Goal: Transaction & Acquisition: Obtain resource

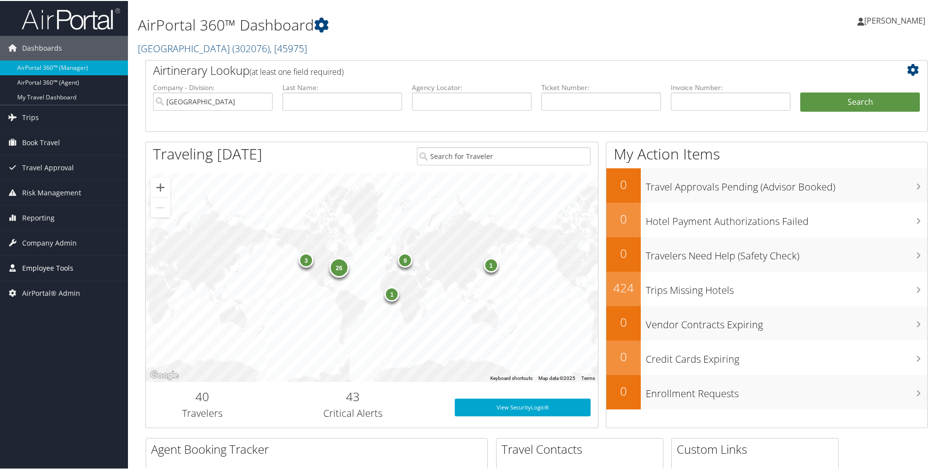
click at [49, 267] on span "Employee Tools" at bounding box center [47, 267] width 51 height 25
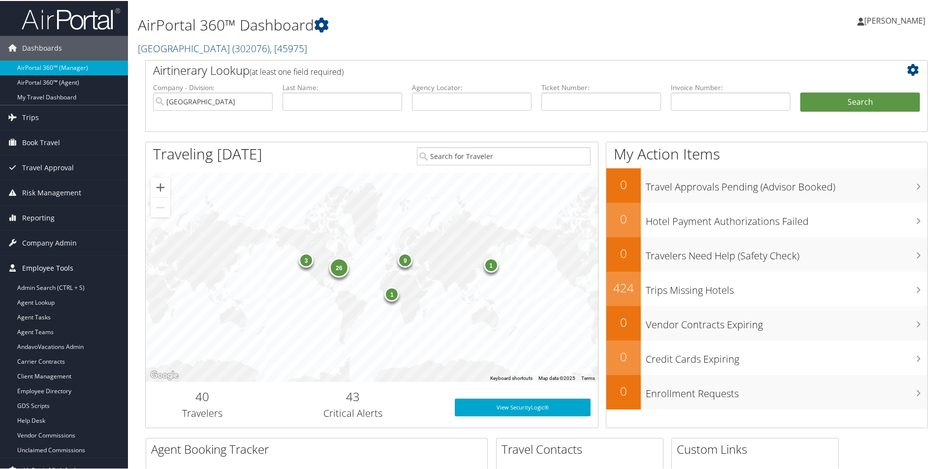
click at [49, 267] on span "Employee Tools" at bounding box center [47, 267] width 51 height 25
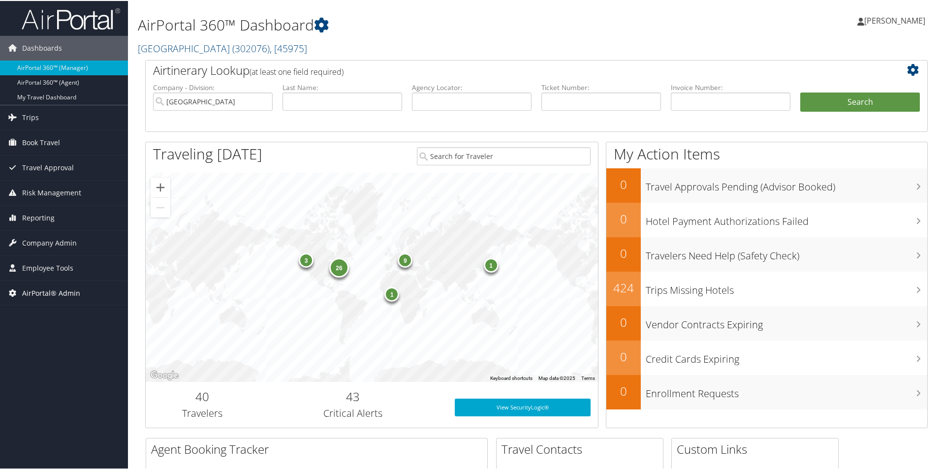
click at [45, 297] on span "AirPortal® Admin" at bounding box center [51, 292] width 58 height 25
click at [41, 314] on link "Airtinerary® Utilities" at bounding box center [64, 312] width 128 height 15
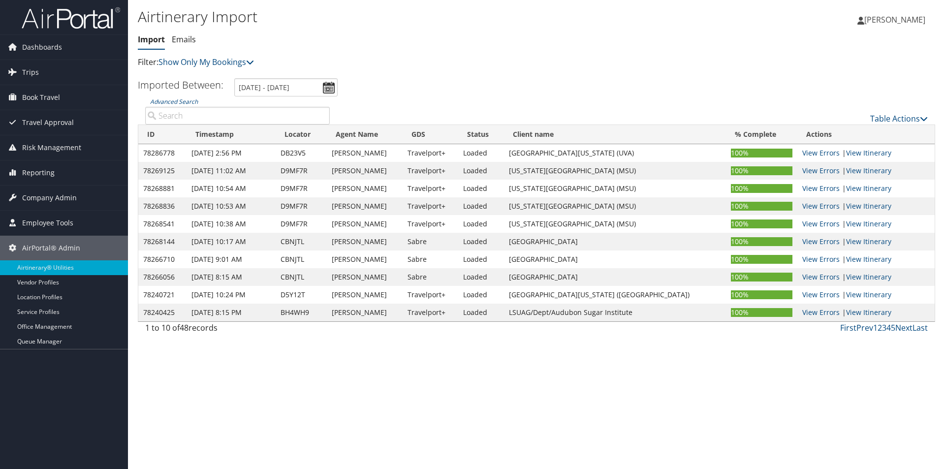
click at [181, 120] on input "Advanced Search" at bounding box center [237, 116] width 184 height 18
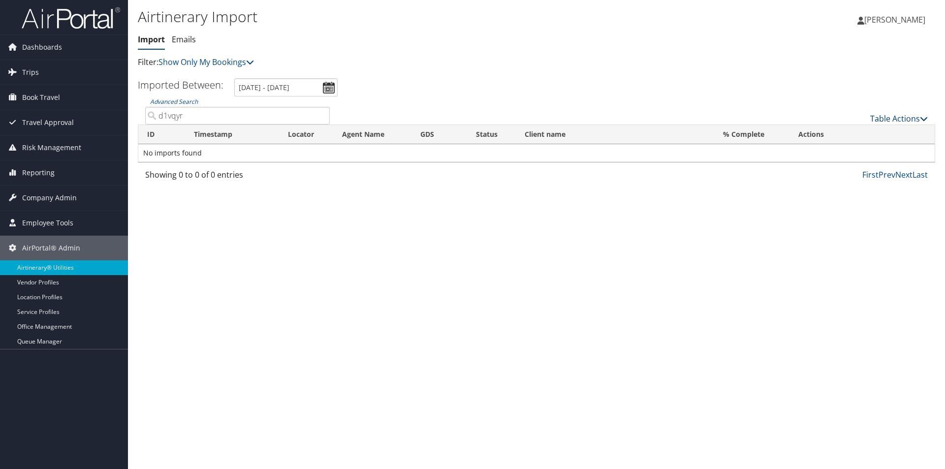
type input "d1vqyr"
click at [905, 116] on link "Table Actions" at bounding box center [899, 118] width 58 height 11
click at [837, 151] on link "Import Itinerary" at bounding box center [865, 150] width 129 height 17
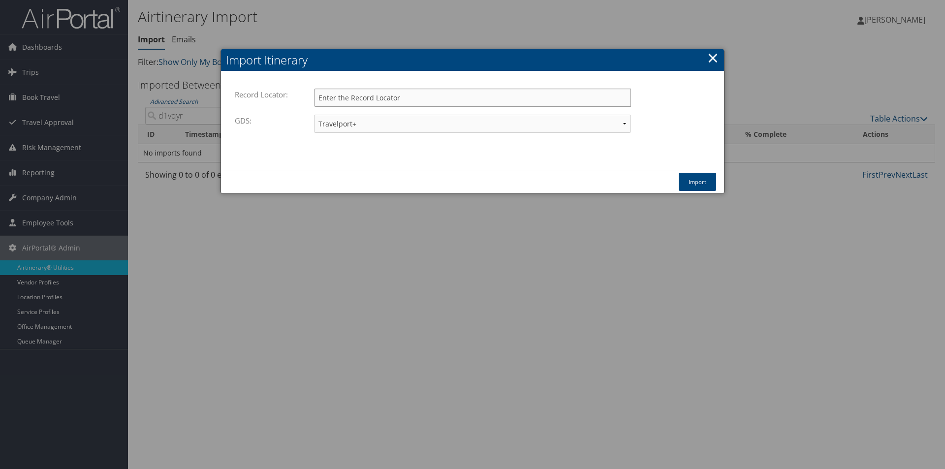
click at [346, 99] on input "Record Locator:" at bounding box center [472, 98] width 317 height 18
type input "d1vqyr"
click at [696, 181] on button "Import" at bounding box center [696, 182] width 37 height 18
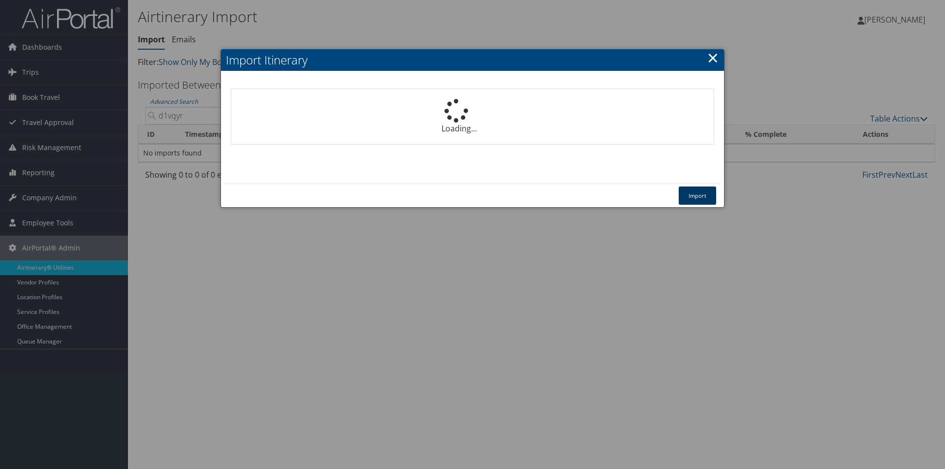
select select "1P"
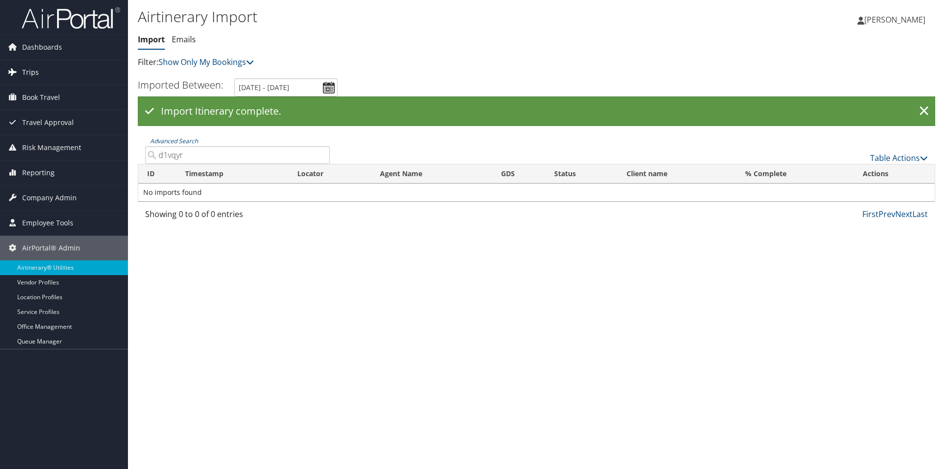
click at [28, 70] on span "Trips" at bounding box center [30, 72] width 17 height 25
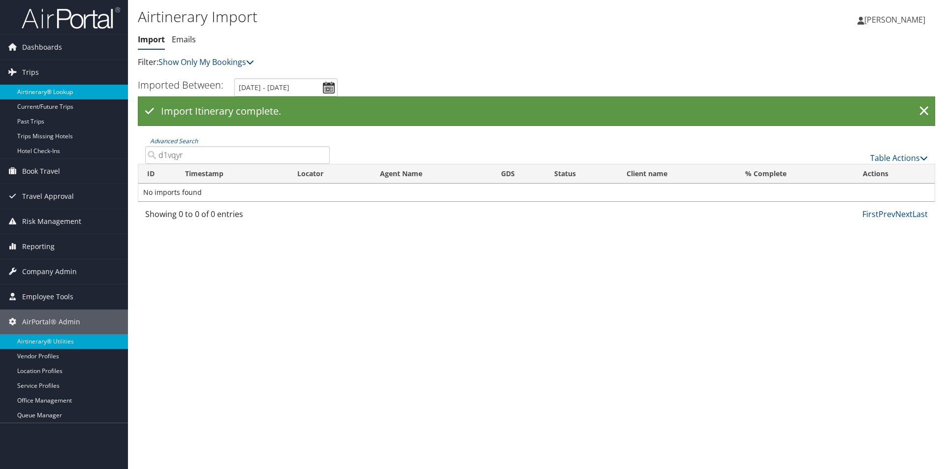
click at [27, 89] on link "Airtinerary® Lookup" at bounding box center [64, 92] width 128 height 15
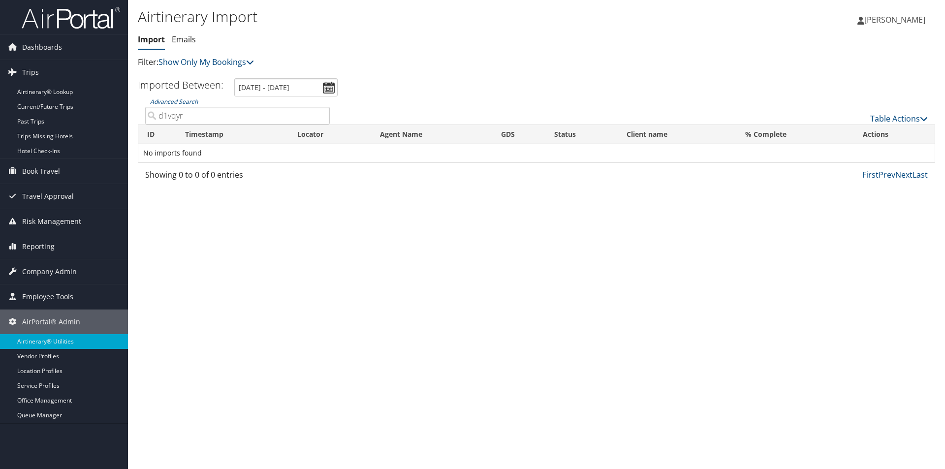
click at [165, 115] on input "d1vqyr" at bounding box center [237, 116] width 184 height 18
click at [50, 93] on link "Airtinerary® Lookup" at bounding box center [64, 92] width 128 height 15
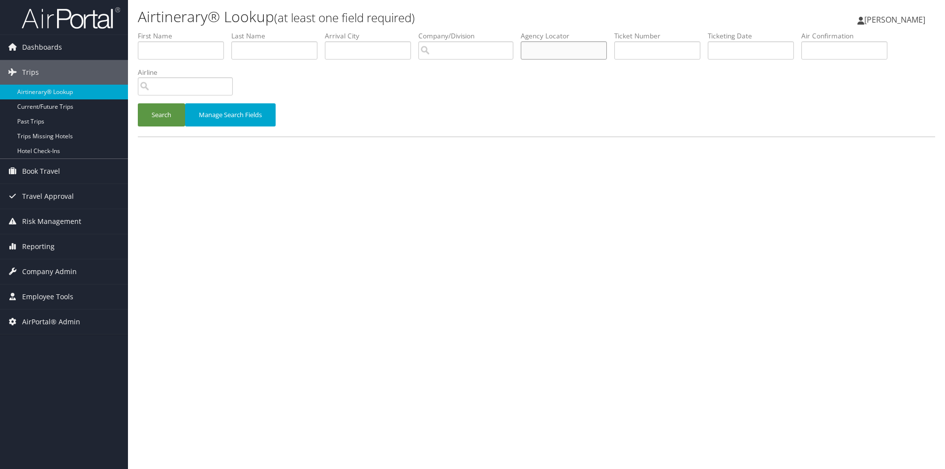
paste input "d1vqyr"
type input "d1vqyr"
click at [152, 118] on button "Search" at bounding box center [161, 114] width 47 height 23
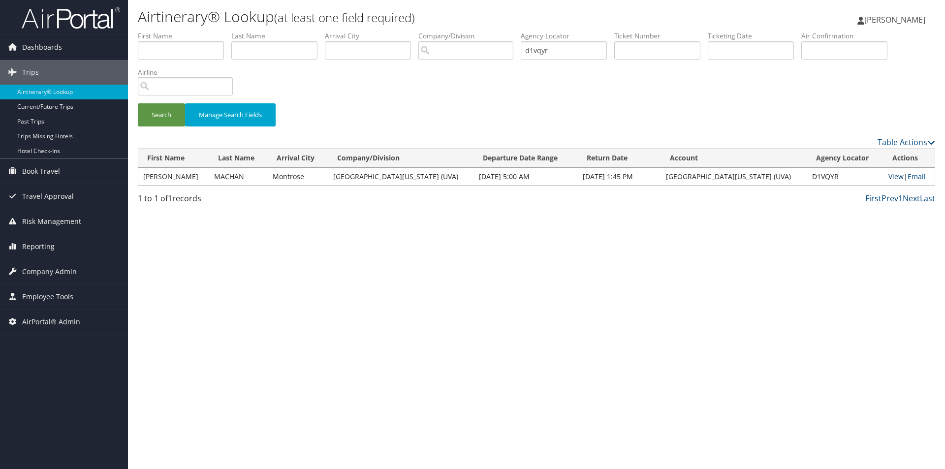
click at [888, 179] on link "View" at bounding box center [895, 176] width 15 height 9
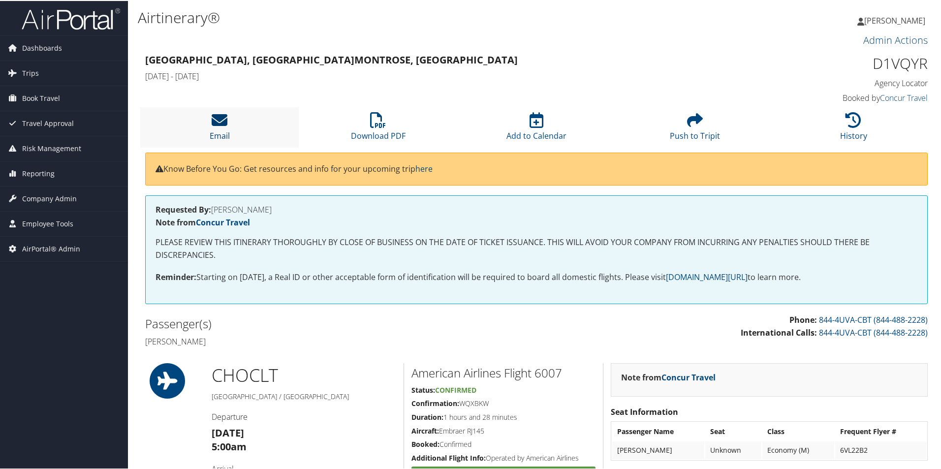
click at [212, 130] on link "Email" at bounding box center [220, 129] width 20 height 24
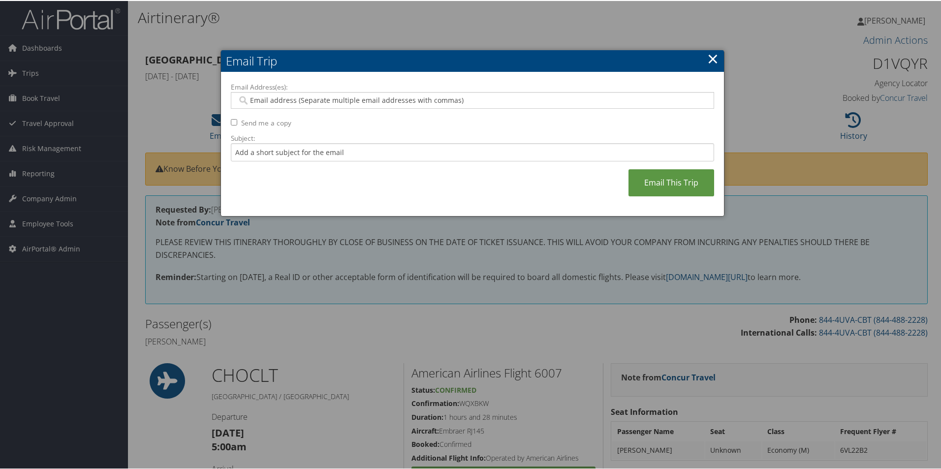
click at [408, 101] on input "Email Address(es):" at bounding box center [472, 99] width 470 height 10
click at [276, 100] on input "Email Address(es):" at bounding box center [472, 99] width 470 height 10
type input "cwm5b@virginia.edu"
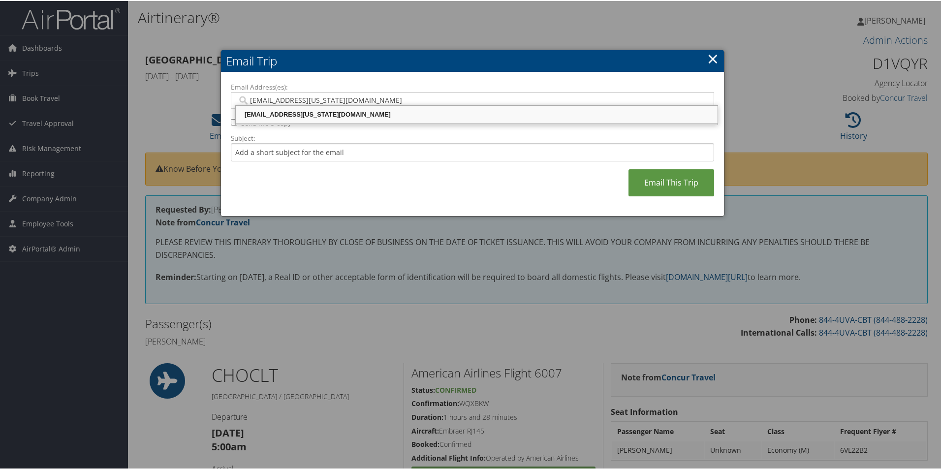
click at [298, 115] on div "CWM5B@VIRGINIA.EDU" at bounding box center [476, 114] width 479 height 10
type input "CWM5B@VIRGINIA.EDU"
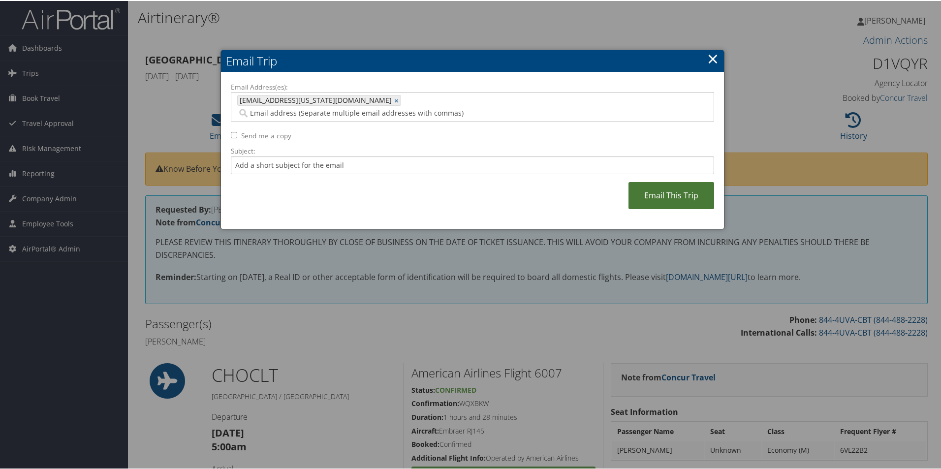
click at [663, 181] on link "Email This Trip" at bounding box center [671, 194] width 86 height 27
